Goal: Task Accomplishment & Management: Use online tool/utility

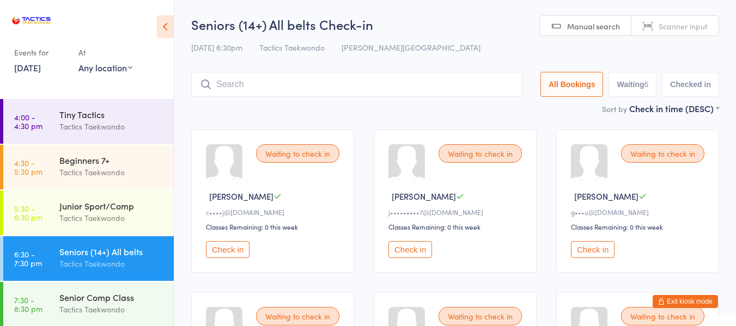
click at [410, 253] on button "Check in" at bounding box center [411, 249] width 44 height 17
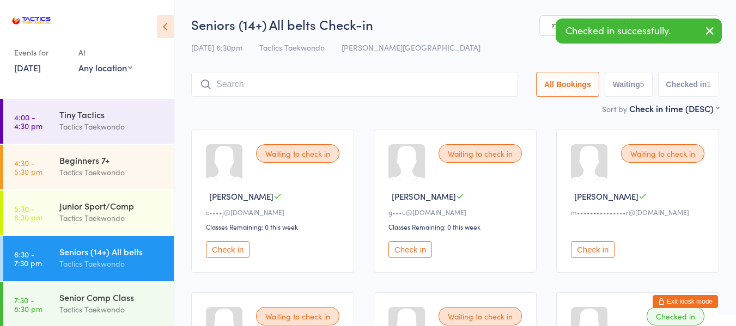
click at [413, 246] on button "Check in" at bounding box center [411, 249] width 44 height 17
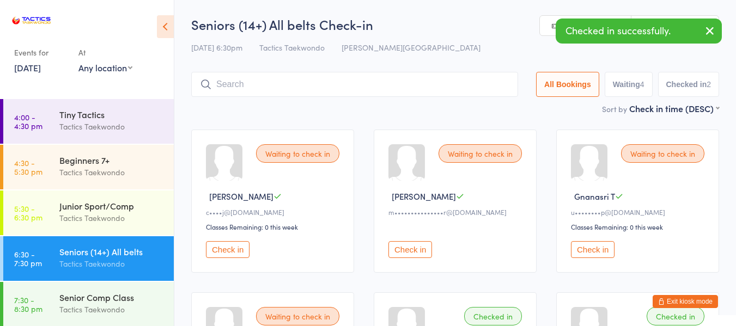
click at [416, 250] on button "Check in" at bounding box center [411, 249] width 44 height 17
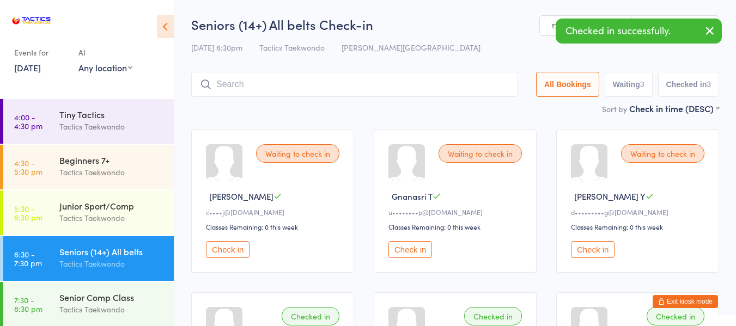
click at [603, 249] on button "Check in" at bounding box center [593, 249] width 44 height 17
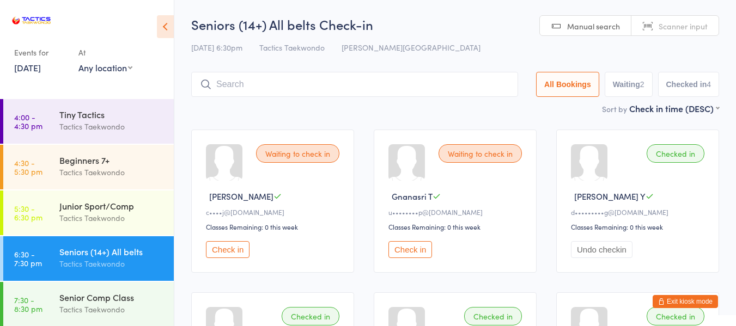
click at [417, 250] on button "Check in" at bounding box center [411, 249] width 44 height 17
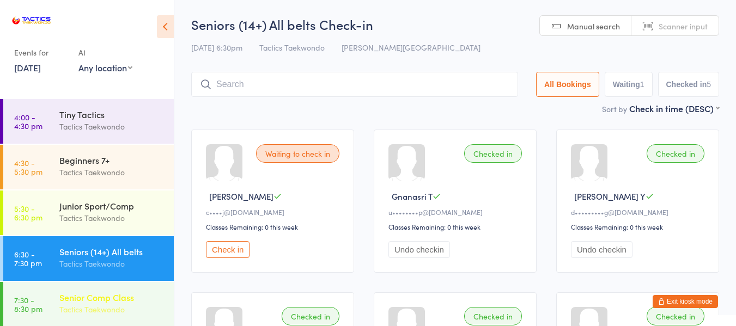
click at [119, 297] on div "Senior Comp Class" at bounding box center [111, 298] width 105 height 12
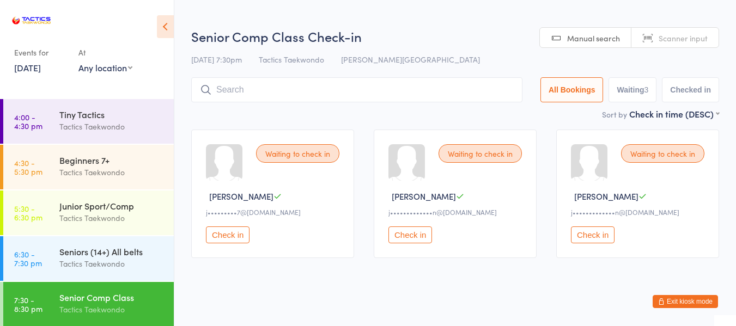
click at [237, 235] on button "Check in" at bounding box center [228, 235] width 44 height 17
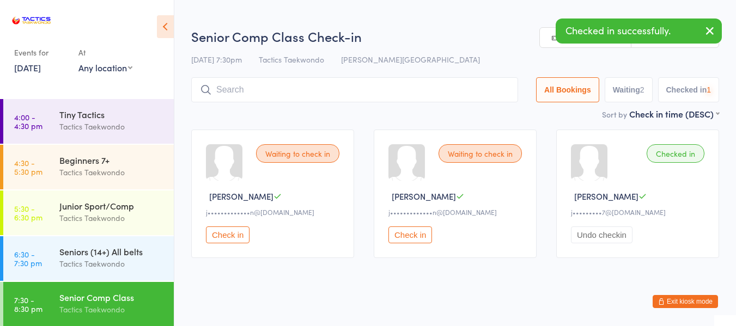
click at [237, 236] on button "Check in" at bounding box center [228, 235] width 44 height 17
click at [237, 237] on button "Check in" at bounding box center [228, 235] width 44 height 17
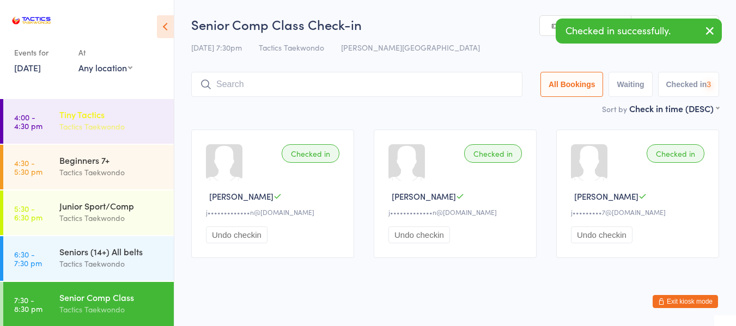
click at [99, 110] on div "Tiny Tactics" at bounding box center [111, 114] width 105 height 12
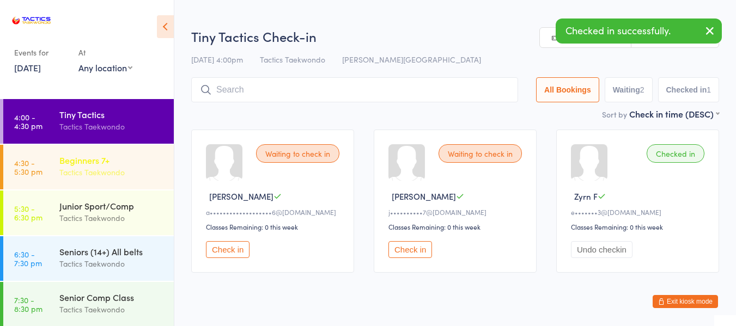
click at [113, 168] on div "Tactics Taekwondo" at bounding box center [111, 172] width 105 height 13
